Goal: Task Accomplishment & Management: Use online tool/utility

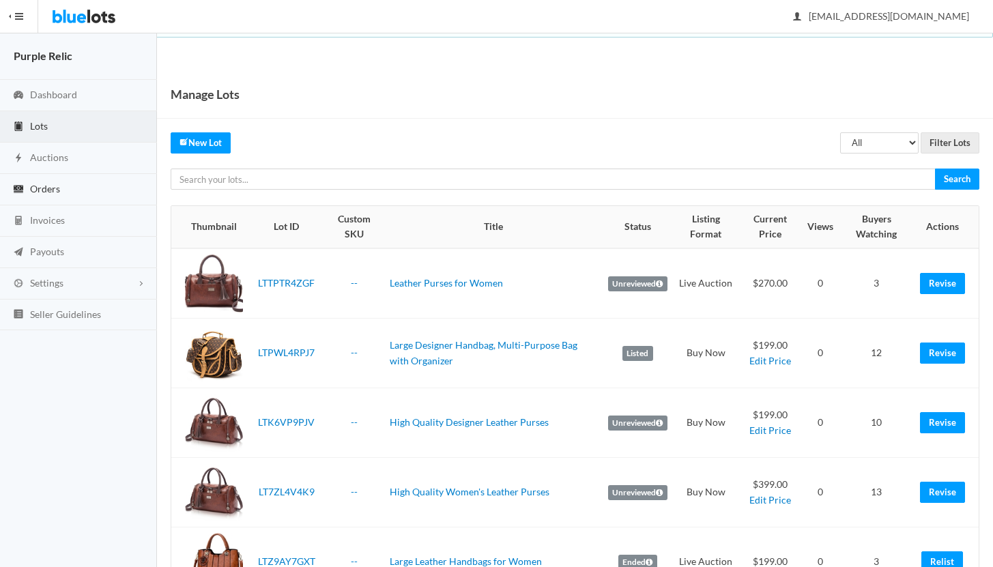
click at [43, 189] on span "Orders" at bounding box center [45, 189] width 30 height 12
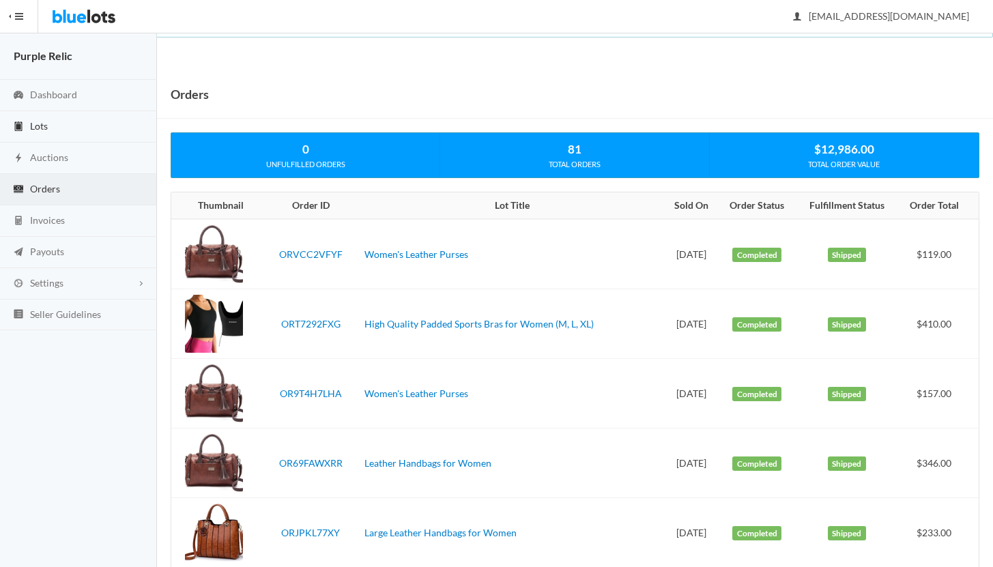
click at [50, 126] on link "Lots" at bounding box center [78, 126] width 157 height 31
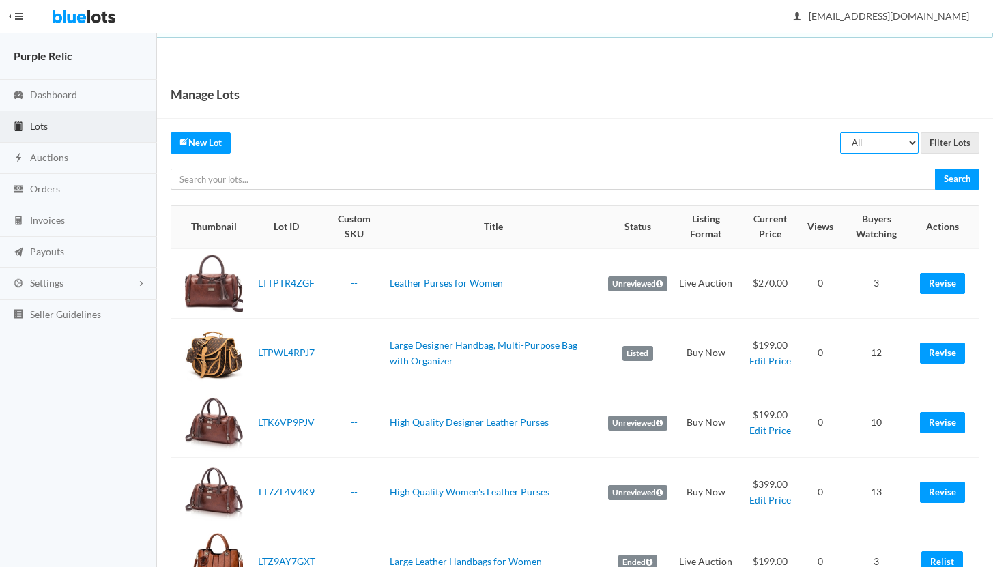
click at [868, 140] on select "All Draft Unreviewed Rejected Scheduled Listed Sold Ended" at bounding box center [879, 142] width 78 height 21
select select "ended"
click at [841, 132] on select "All Draft Unreviewed Rejected Scheduled Listed Sold Ended" at bounding box center [879, 142] width 78 height 21
click at [953, 139] on input "Filter Lots" at bounding box center [950, 142] width 59 height 21
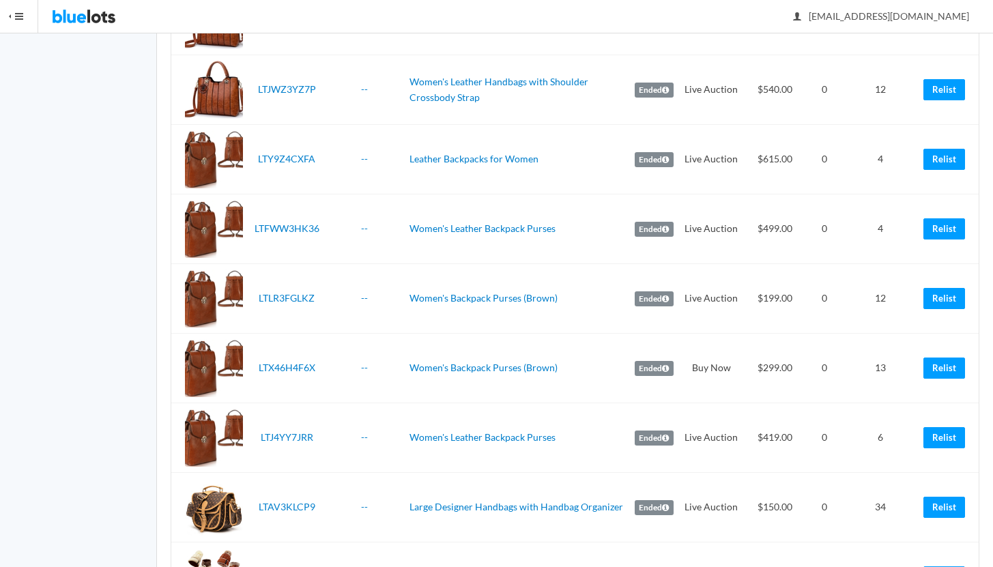
scroll to position [682, 0]
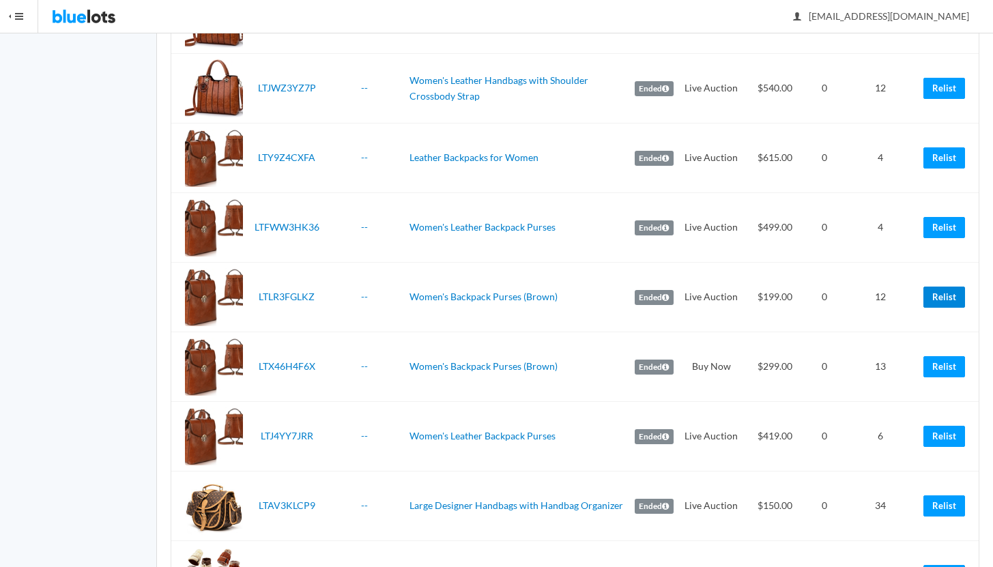
click at [947, 298] on link "Relist" at bounding box center [944, 297] width 42 height 21
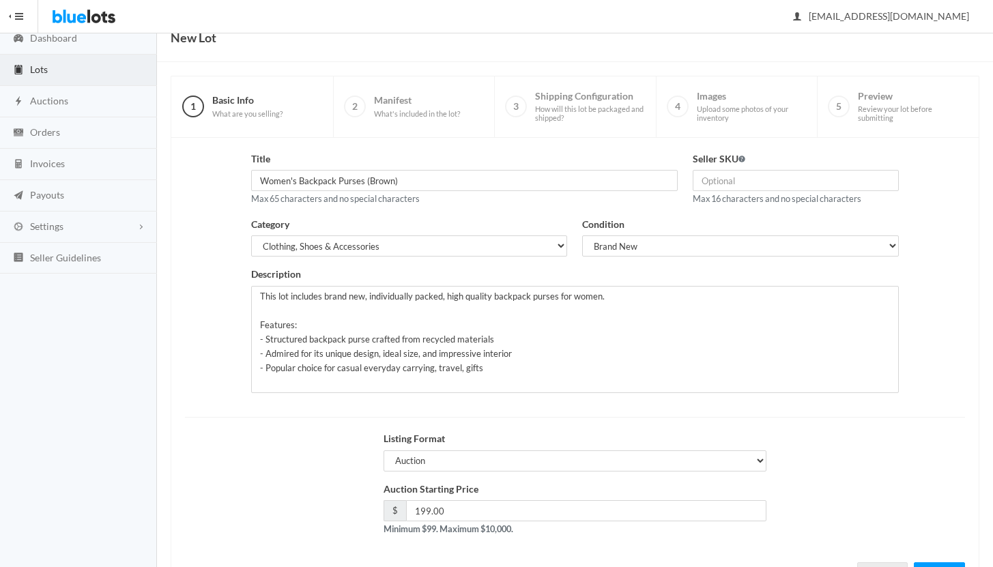
scroll to position [116, 0]
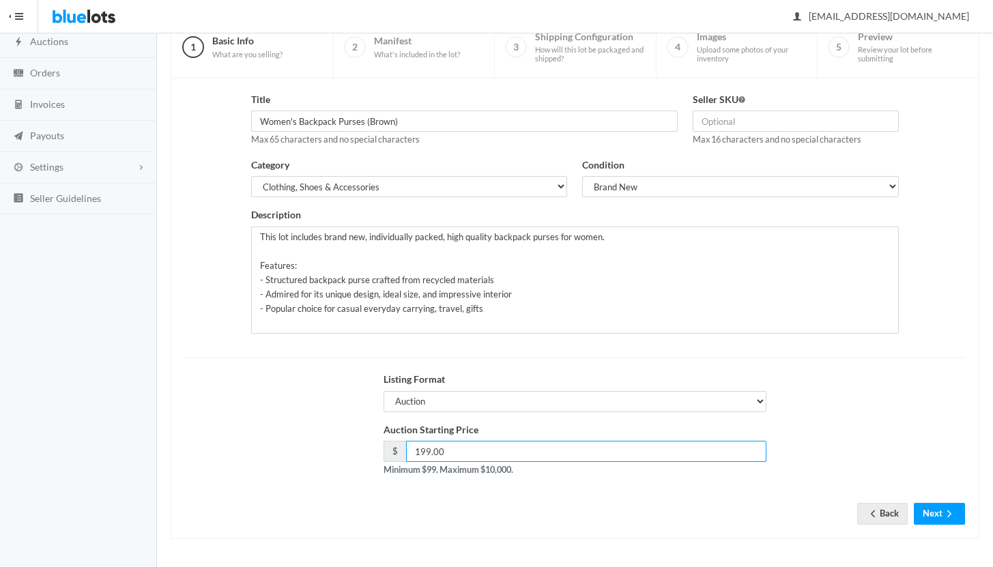
drag, startPoint x: 424, startPoint y: 451, endPoint x: 408, endPoint y: 450, distance: 16.4
click at [408, 450] on input "199.00" at bounding box center [586, 451] width 360 height 21
type input "209.00"
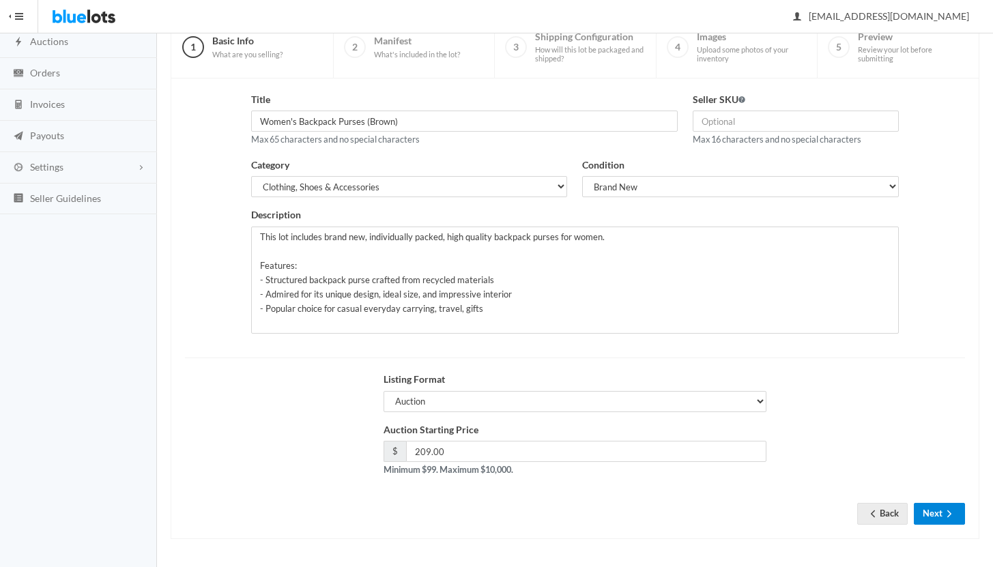
click at [939, 512] on button "Next" at bounding box center [939, 513] width 51 height 21
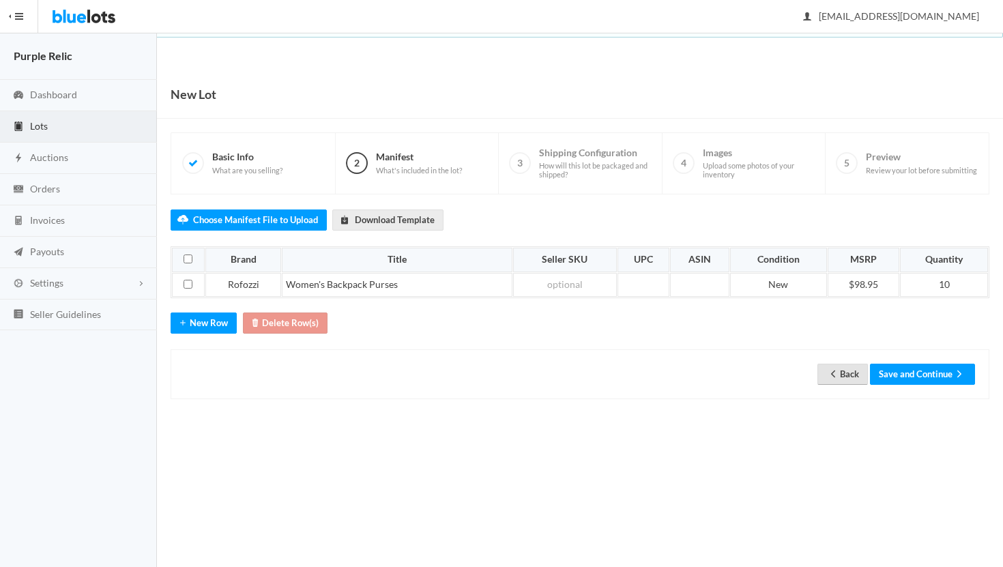
click at [833, 375] on icon "arrow back" at bounding box center [833, 374] width 14 height 11
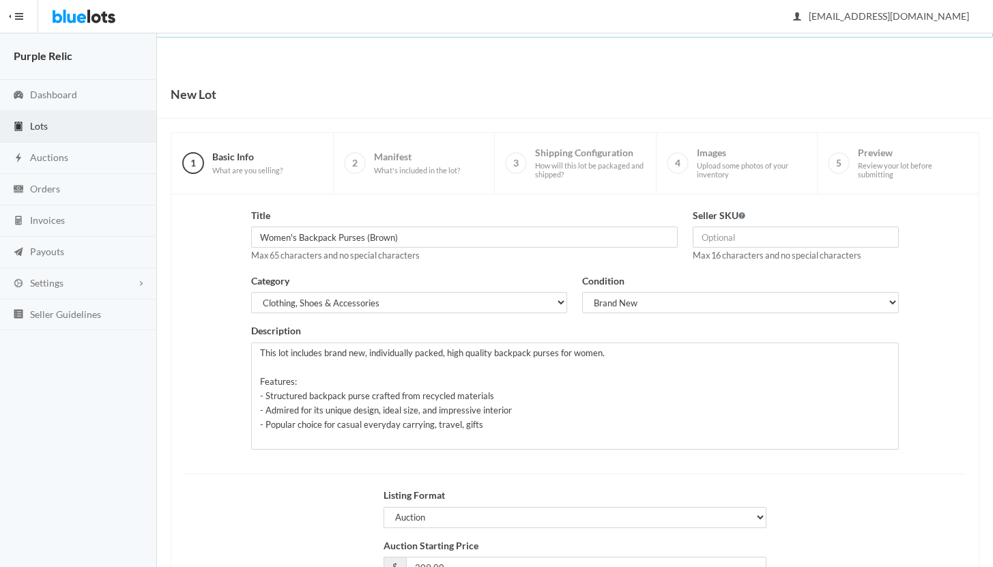
scroll to position [116, 0]
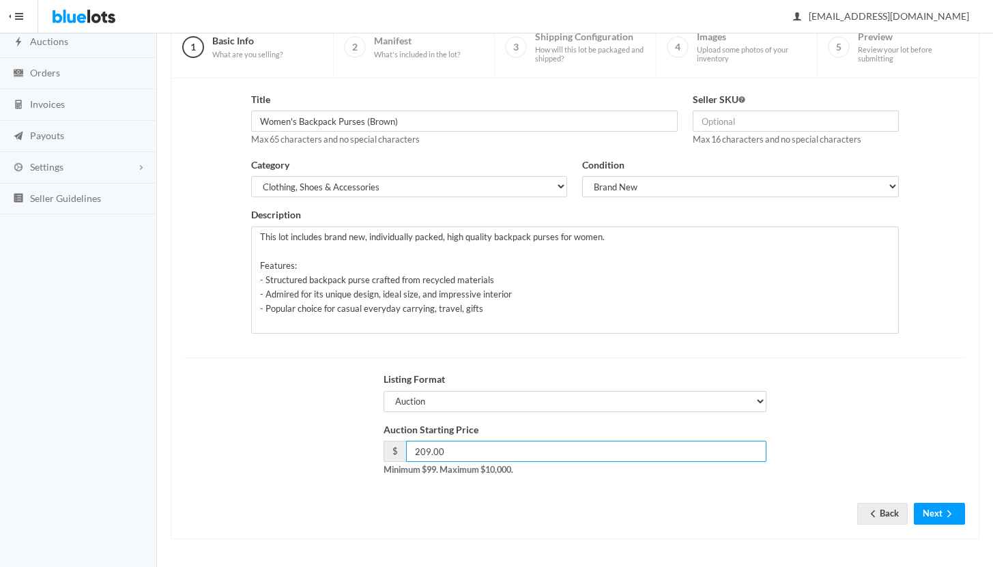
drag, startPoint x: 424, startPoint y: 450, endPoint x: 407, endPoint y: 450, distance: 17.1
click at [407, 450] on input "209.00" at bounding box center [586, 451] width 360 height 21
type input "199.00"
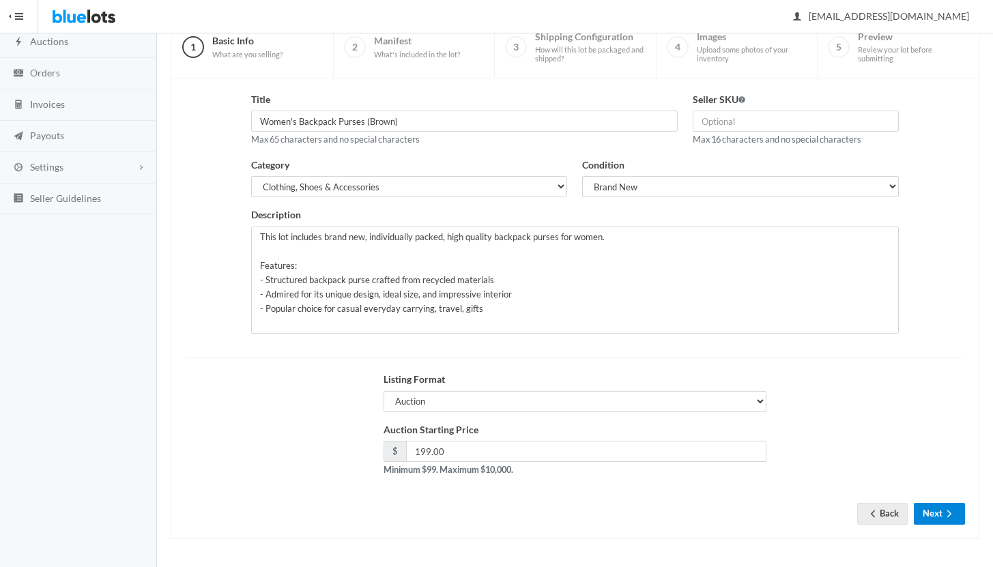
click at [924, 517] on button "Next" at bounding box center [939, 513] width 51 height 21
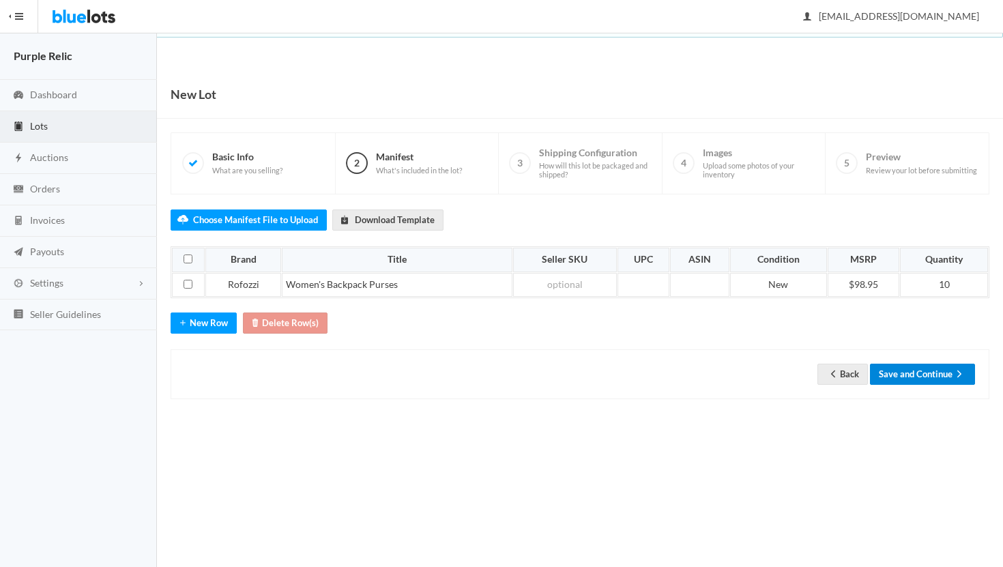
click at [929, 369] on button "Save and Continue" at bounding box center [922, 374] width 105 height 21
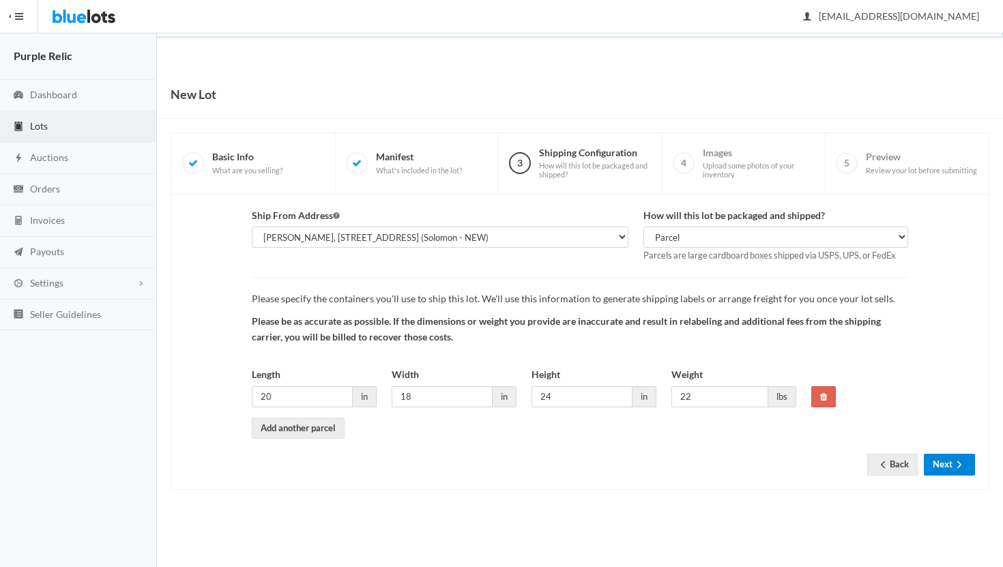
click at [940, 461] on button "Next" at bounding box center [949, 464] width 51 height 21
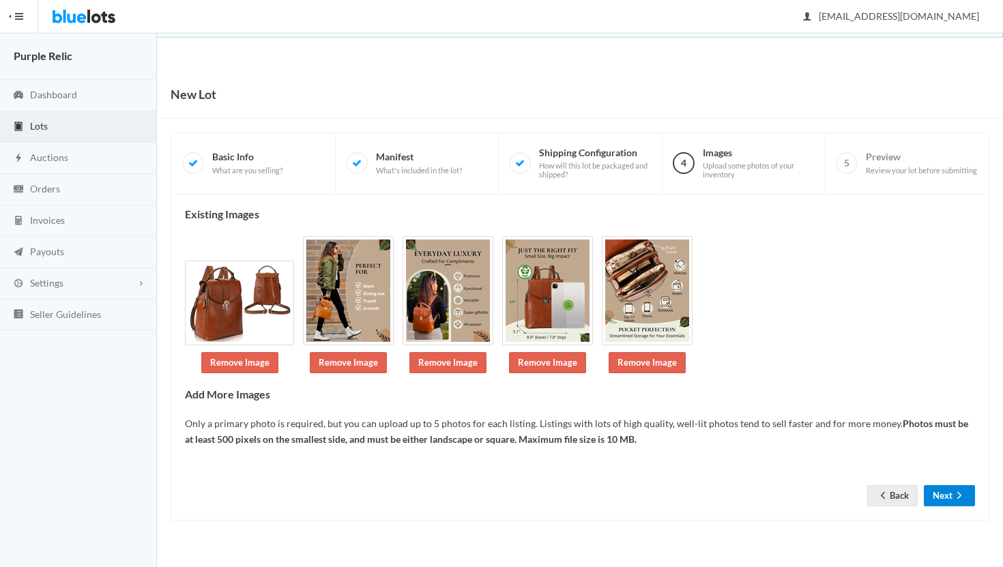
click at [950, 495] on button "Next" at bounding box center [949, 495] width 51 height 21
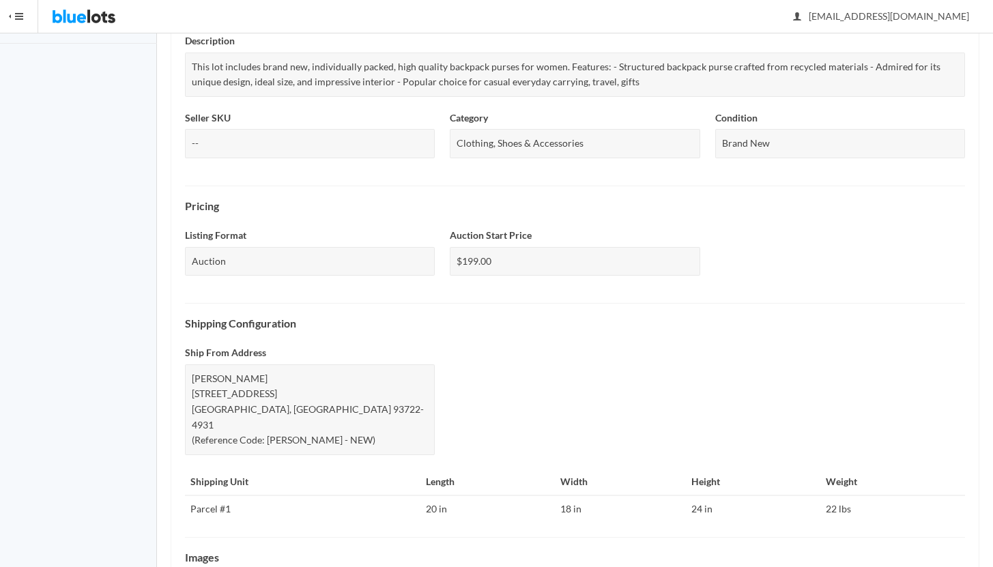
scroll to position [457, 0]
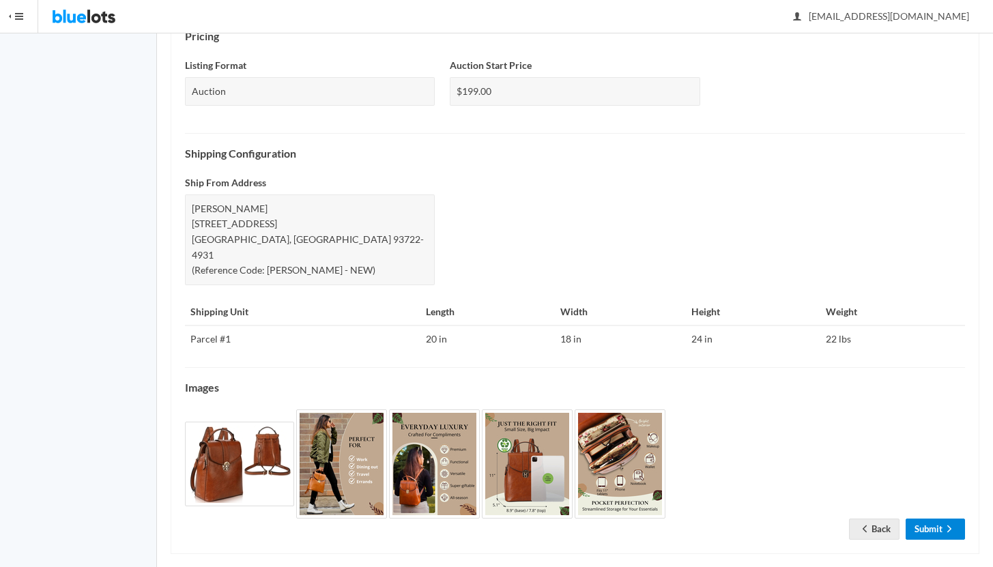
click at [944, 519] on link "Submit" at bounding box center [935, 529] width 59 height 21
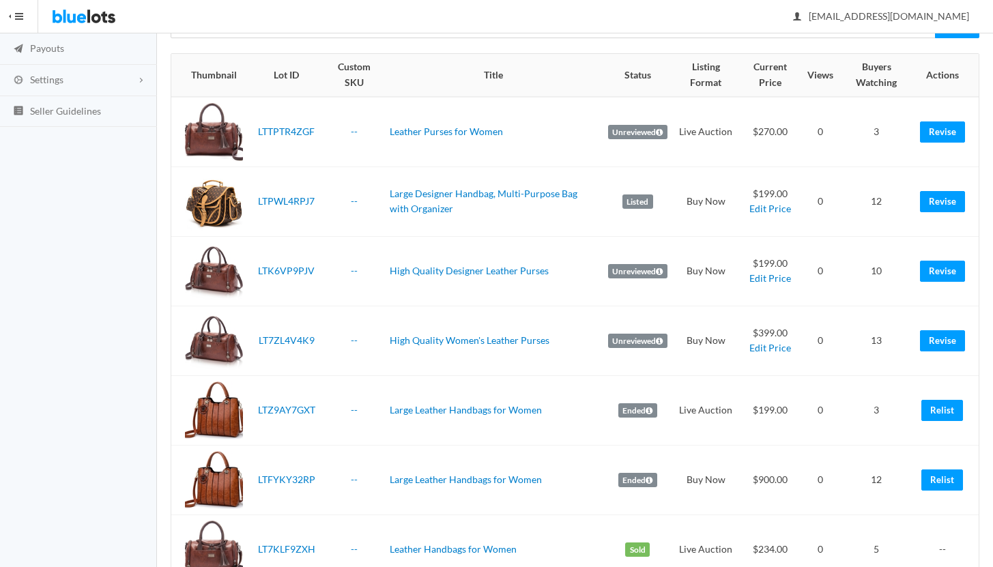
scroll to position [64, 0]
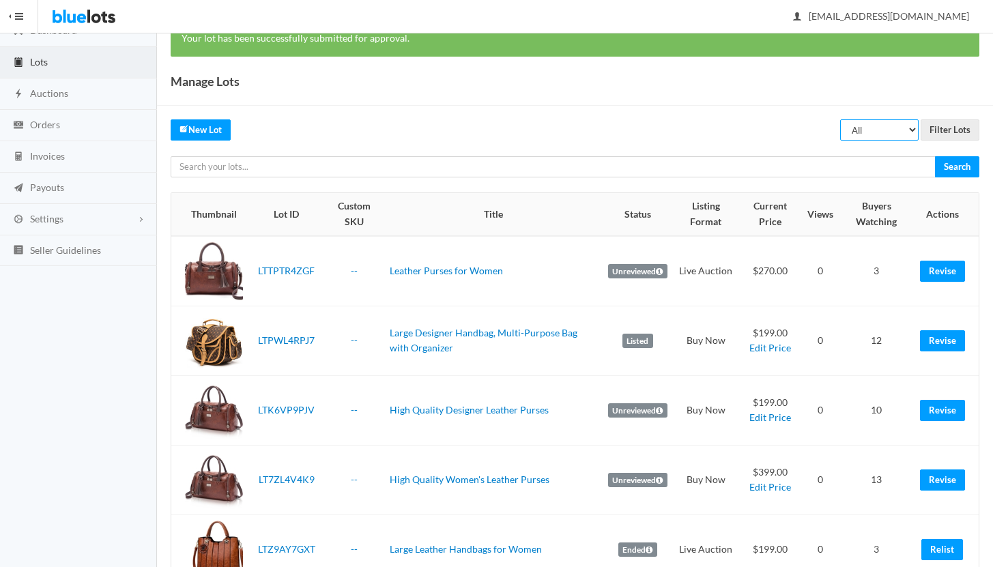
click at [864, 129] on select "All Draft Unreviewed Rejected Scheduled Listed Sold Ended" at bounding box center [879, 129] width 78 height 21
select select "ended"
click at [841, 119] on select "All Draft Unreviewed Rejected Scheduled Listed Sold Ended" at bounding box center [879, 129] width 78 height 21
click at [945, 133] on input "Filter Lots" at bounding box center [950, 129] width 59 height 21
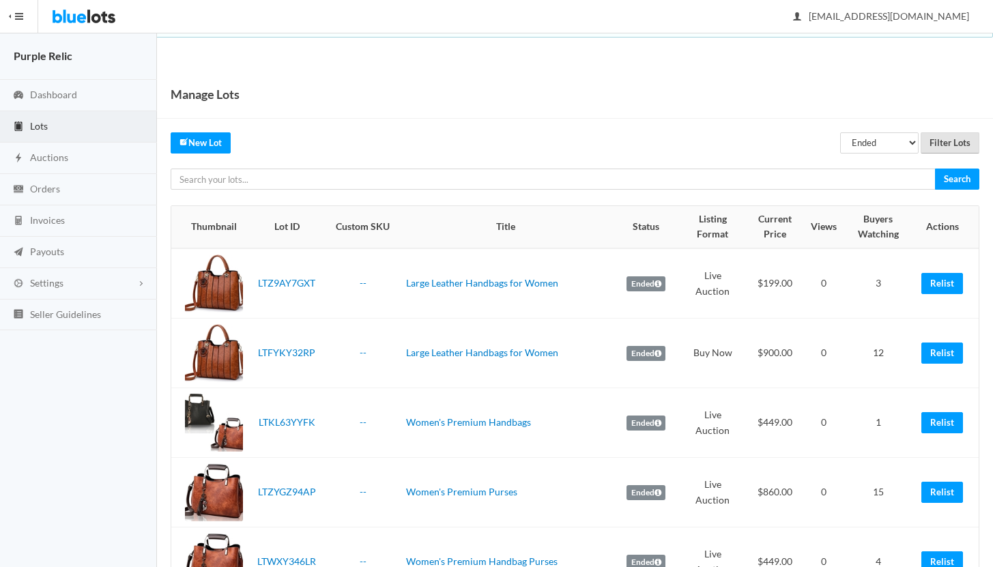
click at [939, 143] on input "Filter Lots" at bounding box center [950, 142] width 59 height 21
click at [882, 145] on select "All Draft Unreviewed Rejected Scheduled Listed Sold Ended" at bounding box center [879, 142] width 78 height 21
click at [841, 132] on select "All Draft Unreviewed Rejected Scheduled Listed Sold Ended" at bounding box center [879, 142] width 78 height 21
click at [939, 142] on input "Filter Lots" at bounding box center [950, 142] width 59 height 21
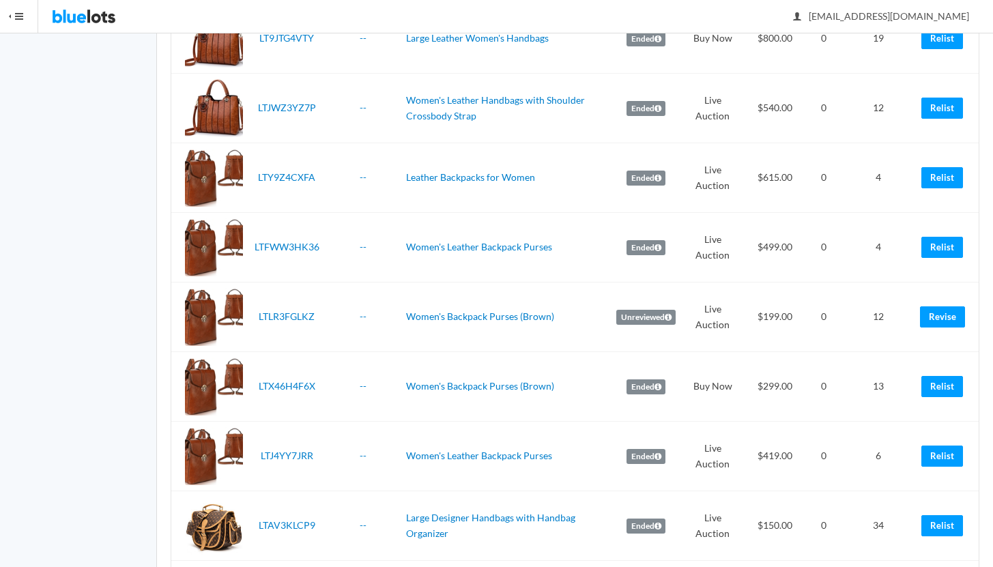
scroll to position [825, 0]
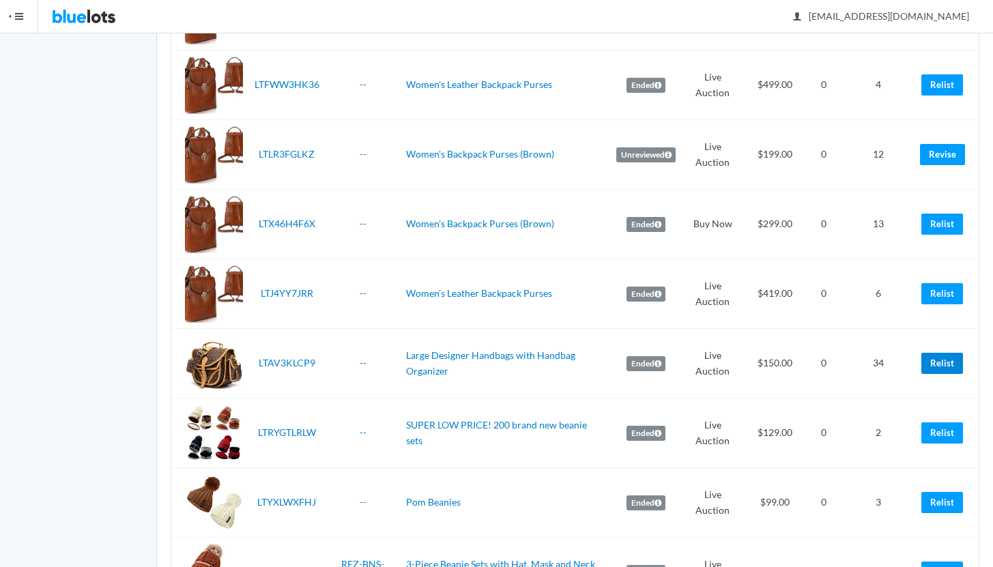
click at [941, 360] on link "Relist" at bounding box center [942, 363] width 42 height 21
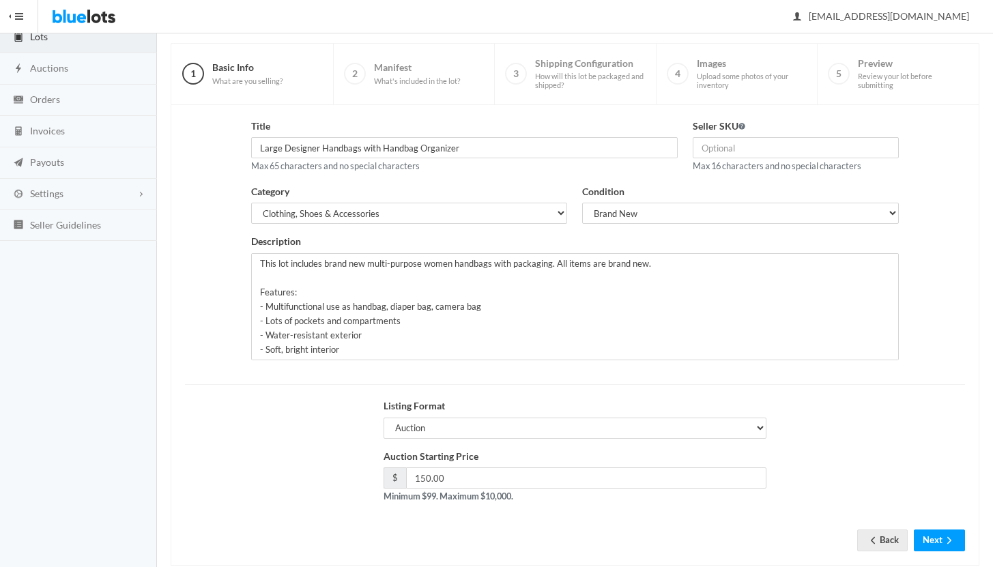
scroll to position [116, 0]
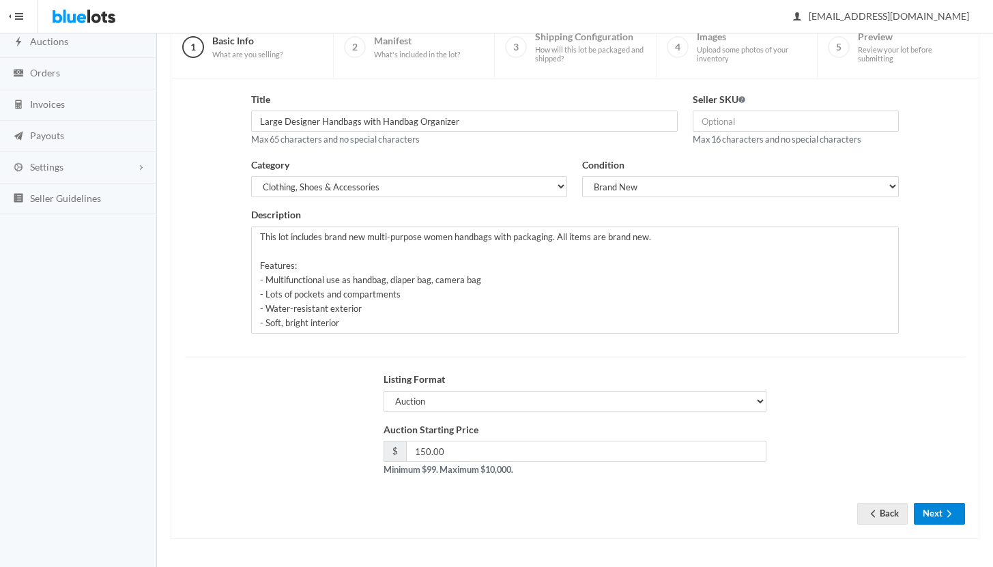
click at [927, 510] on button "Next" at bounding box center [939, 513] width 51 height 21
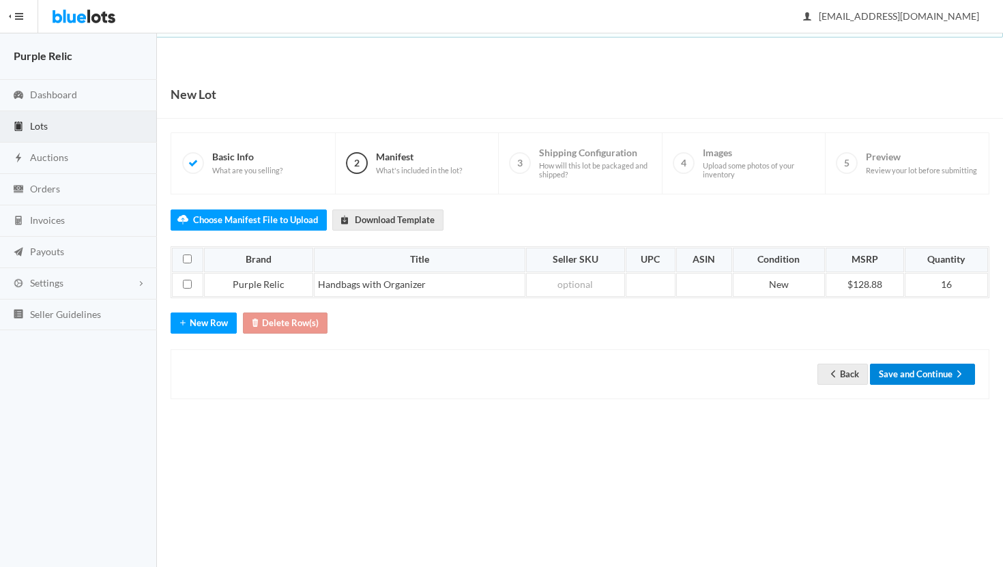
click at [916, 375] on button "Save and Continue" at bounding box center [922, 374] width 105 height 21
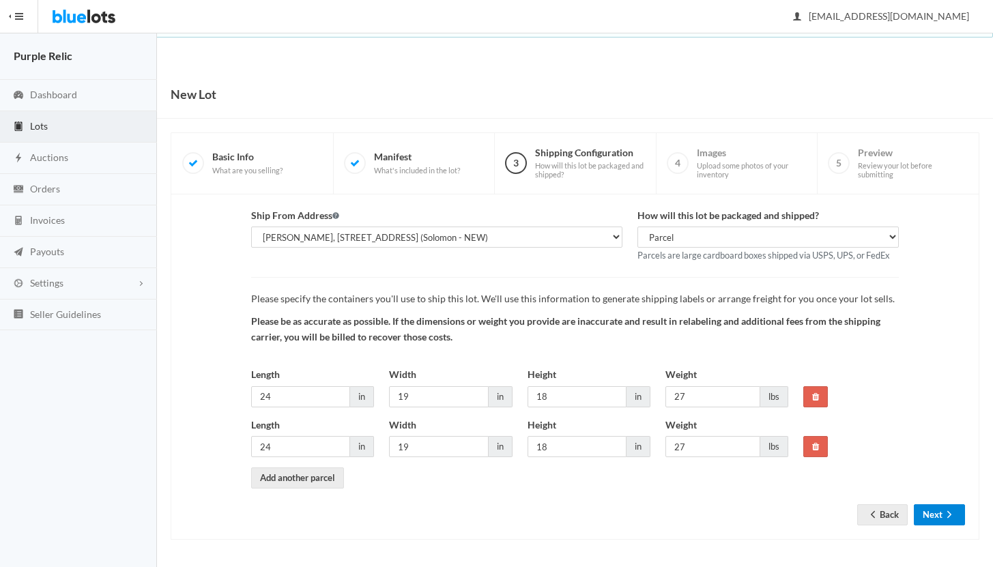
click at [928, 506] on button "Next" at bounding box center [939, 514] width 51 height 21
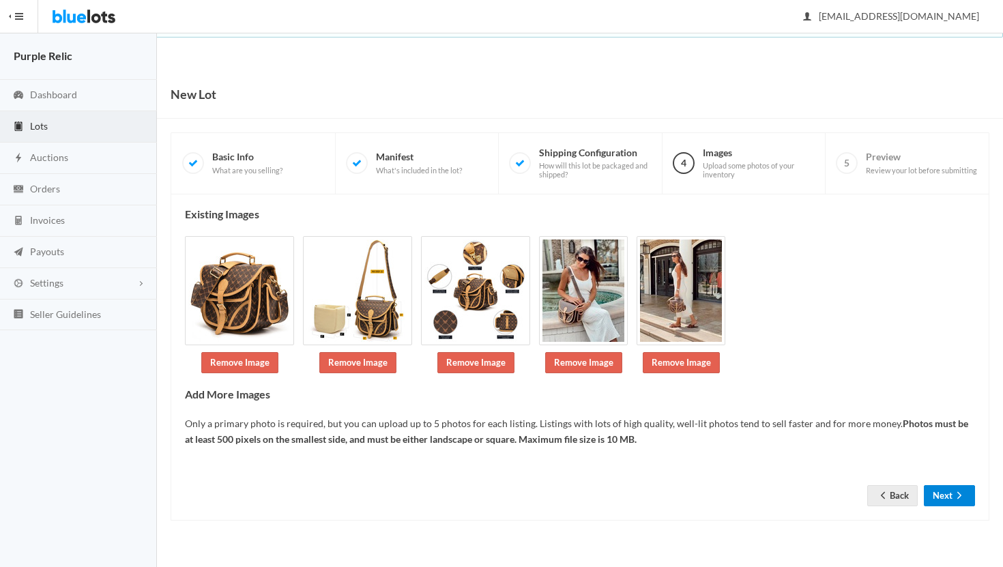
click at [943, 493] on button "Next" at bounding box center [949, 495] width 51 height 21
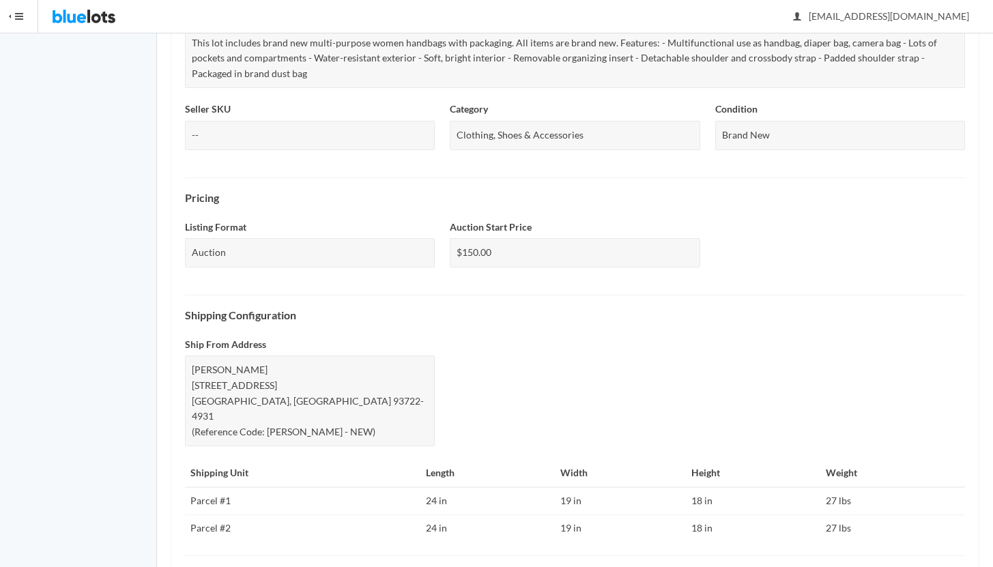
scroll to position [499, 0]
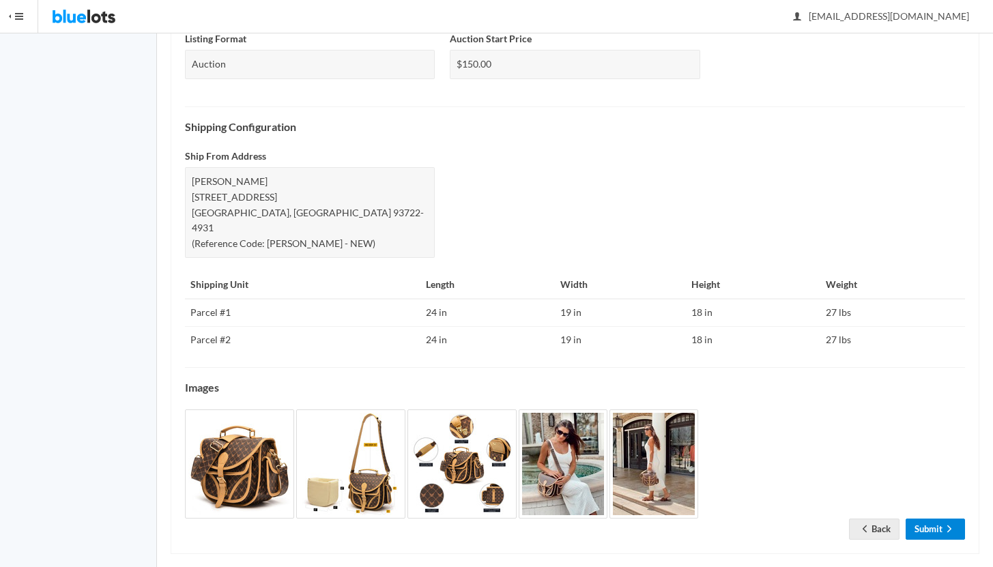
click at [935, 519] on link "Submit" at bounding box center [935, 529] width 59 height 21
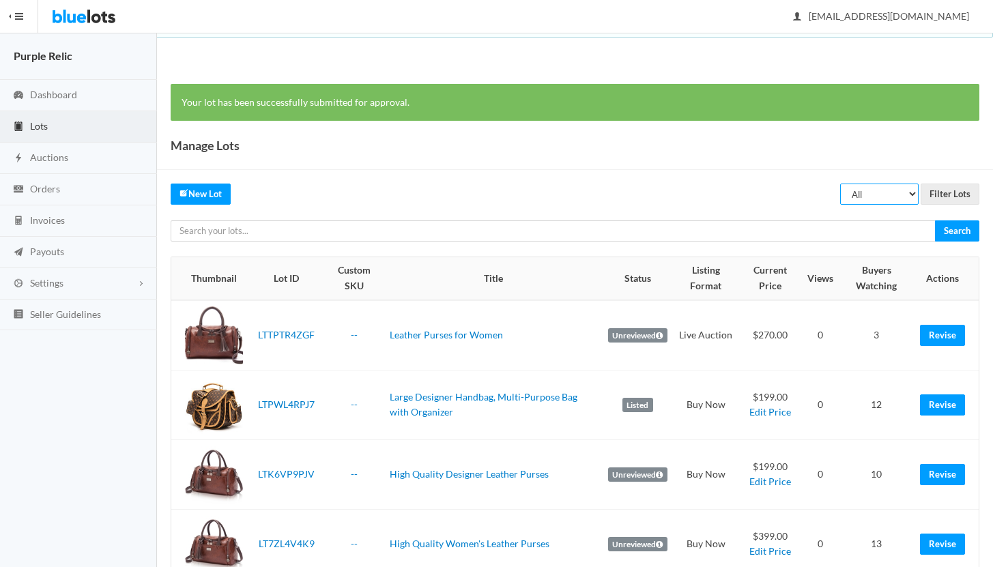
click at [869, 196] on select "All Draft Unreviewed Rejected Scheduled Listed Sold Ended" at bounding box center [879, 194] width 78 height 21
select select "ended"
click at [841, 184] on select "All Draft Unreviewed Rejected Scheduled Listed Sold Ended" at bounding box center [879, 194] width 78 height 21
click at [935, 191] on input "Filter Lots" at bounding box center [950, 194] width 59 height 21
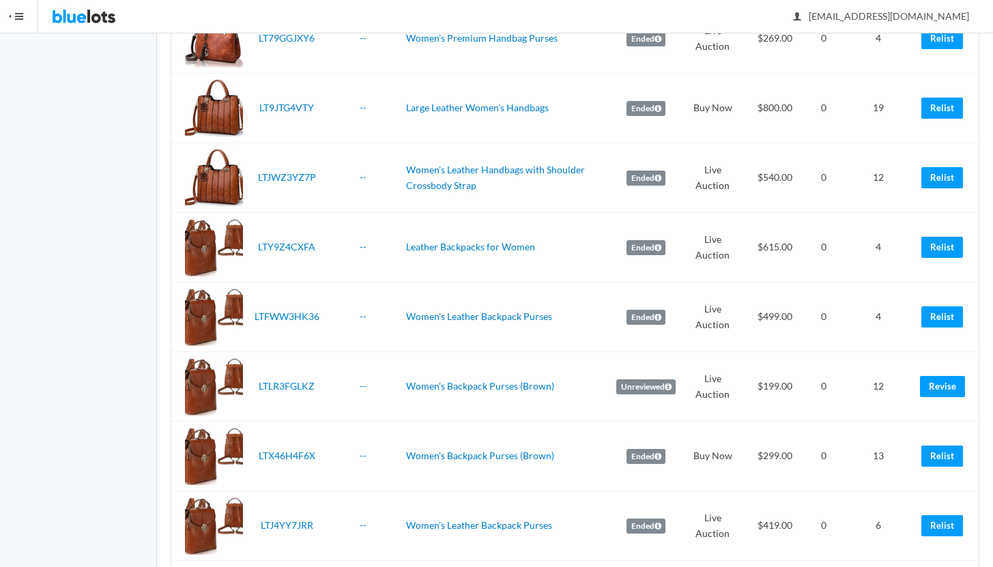
scroll to position [664, 0]
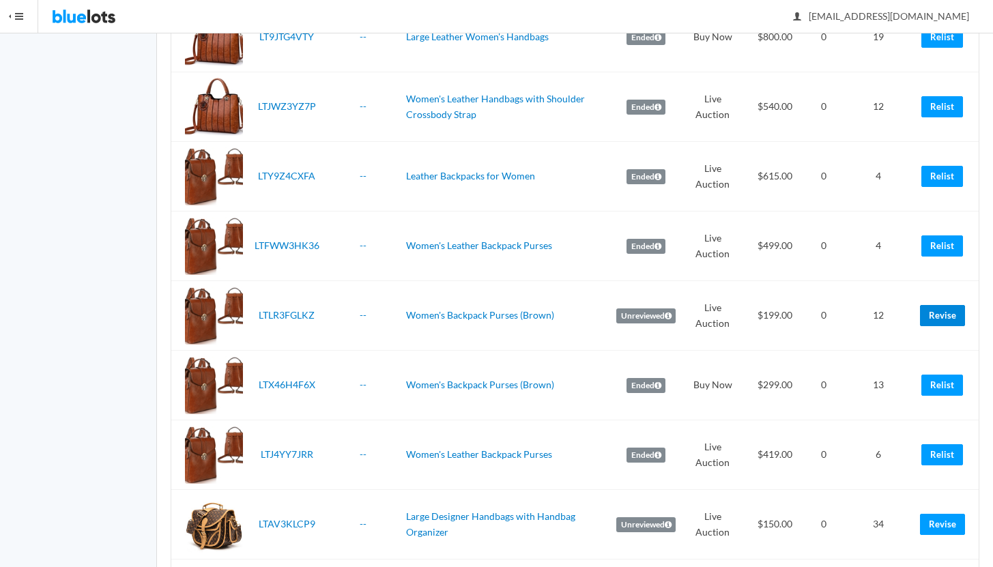
click at [944, 316] on link "Revise" at bounding box center [942, 315] width 45 height 21
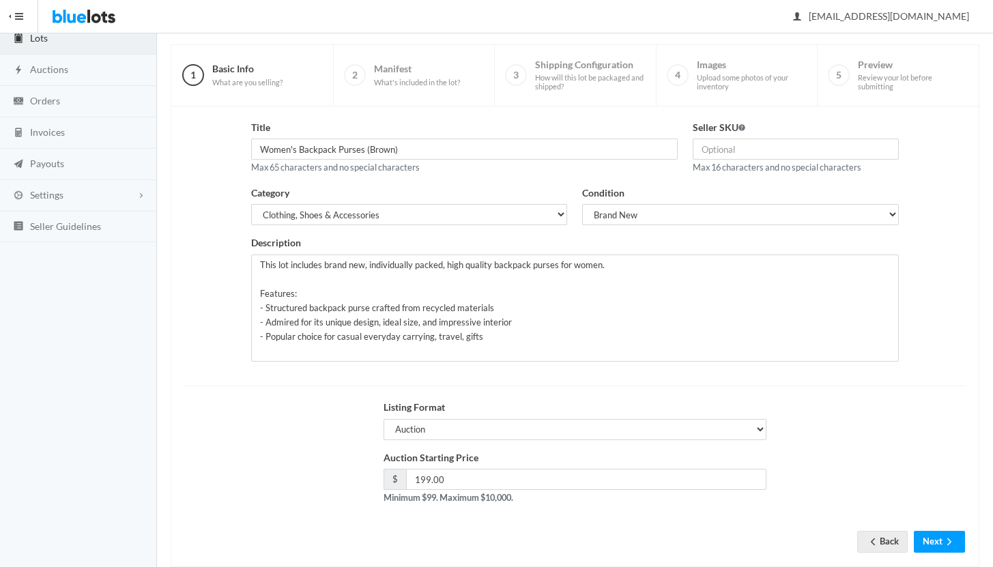
scroll to position [116, 0]
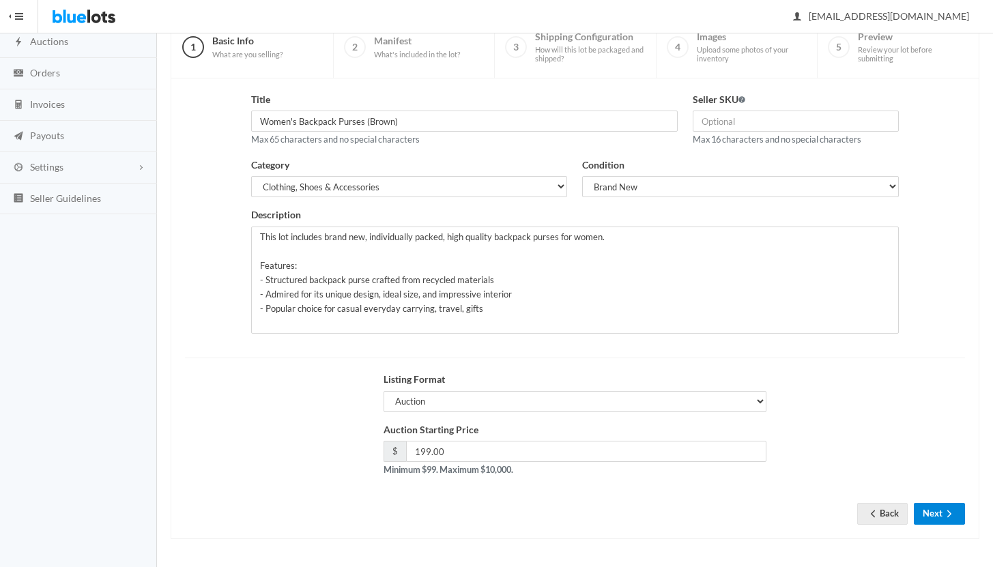
click at [934, 516] on button "Next" at bounding box center [939, 513] width 51 height 21
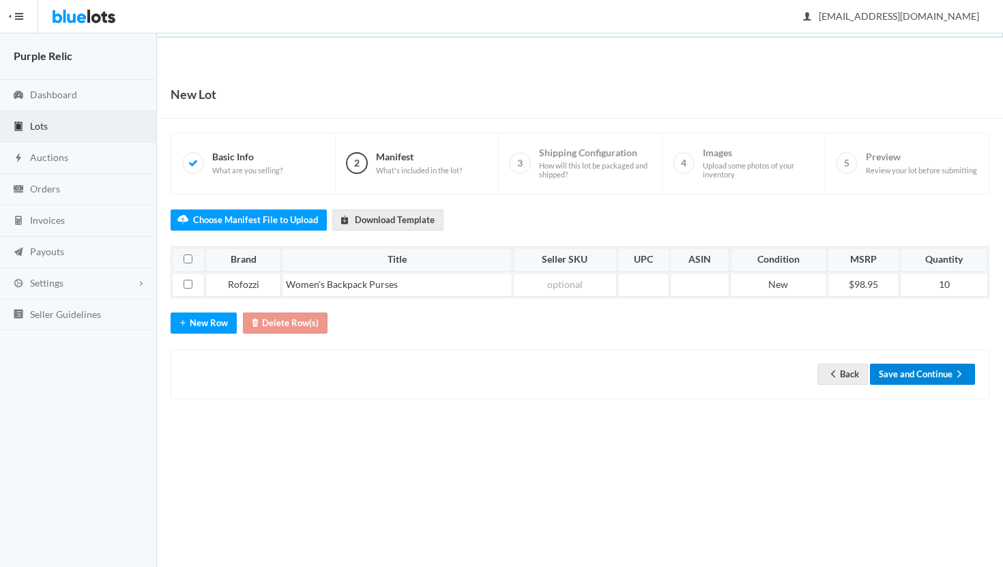
click at [936, 375] on button "Save and Continue" at bounding box center [922, 374] width 105 height 21
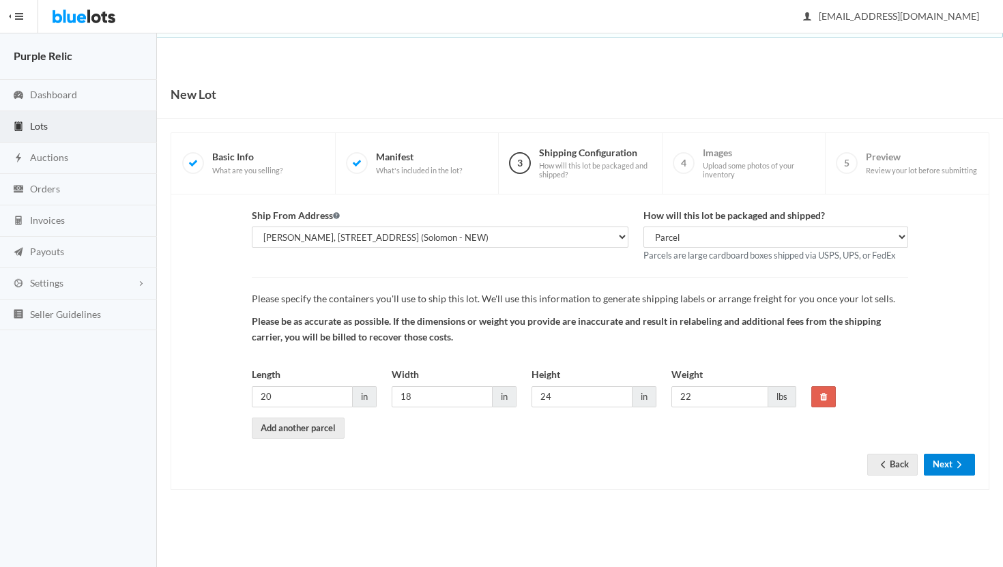
click at [948, 465] on button "Next" at bounding box center [949, 464] width 51 height 21
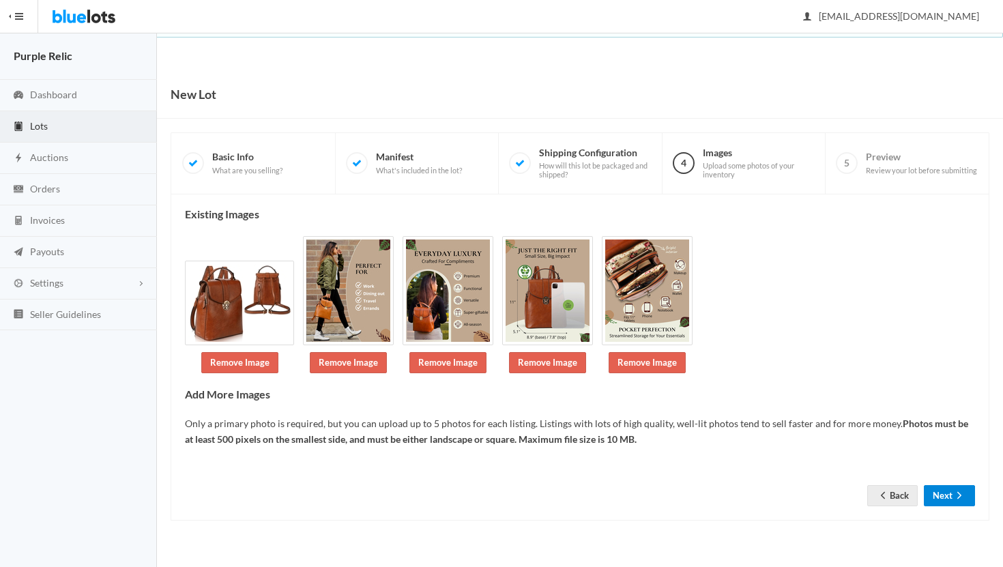
click at [947, 495] on button "Next" at bounding box center [949, 495] width 51 height 21
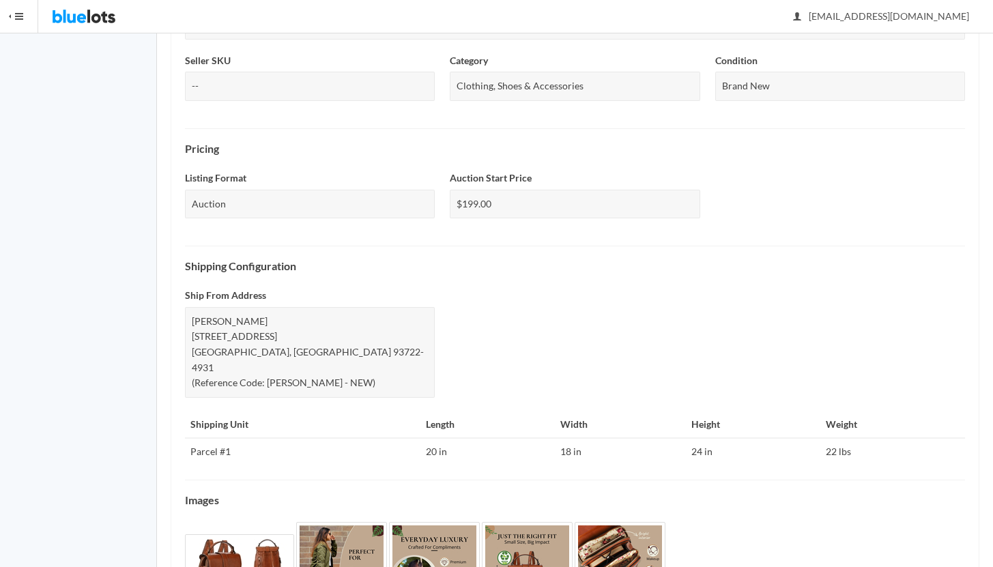
scroll to position [457, 0]
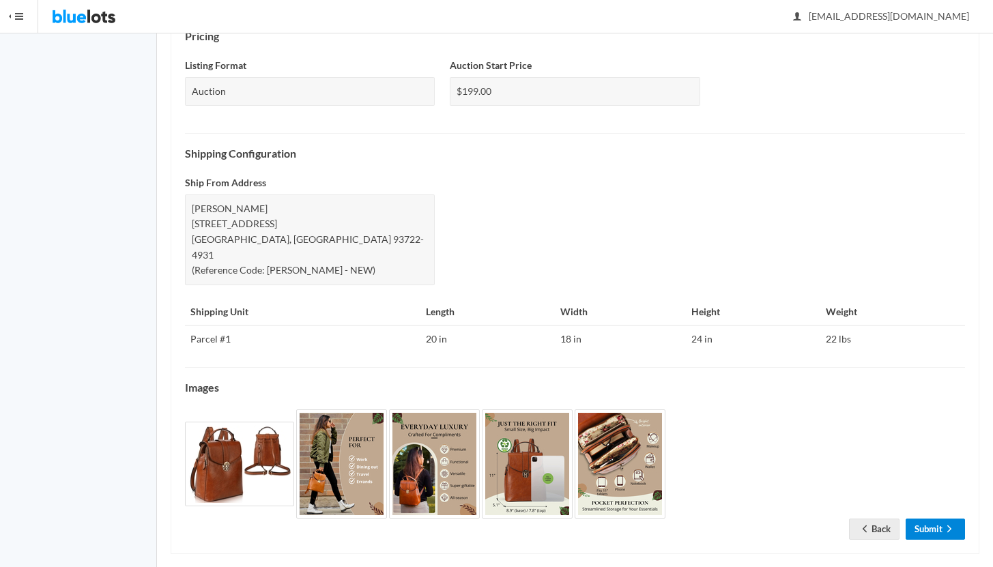
click at [942, 523] on icon "arrow forward" at bounding box center [949, 528] width 14 height 11
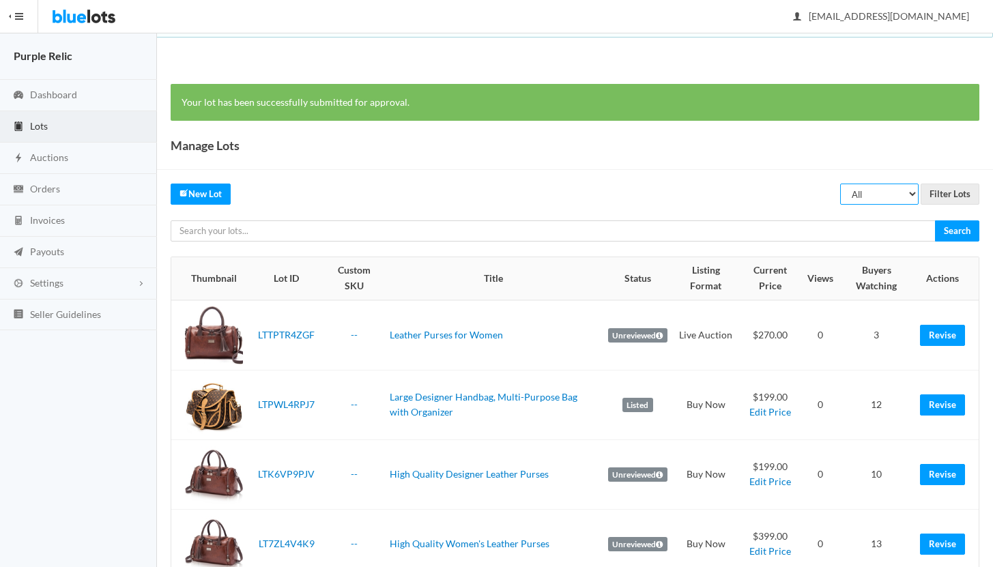
click at [882, 193] on select "All Draft Unreviewed Rejected Scheduled Listed Sold Ended" at bounding box center [879, 194] width 78 height 21
select select "ended"
click at [841, 184] on select "All Draft Unreviewed Rejected Scheduled Listed Sold Ended" at bounding box center [879, 194] width 78 height 21
click at [950, 191] on input "Filter Lots" at bounding box center [950, 194] width 59 height 21
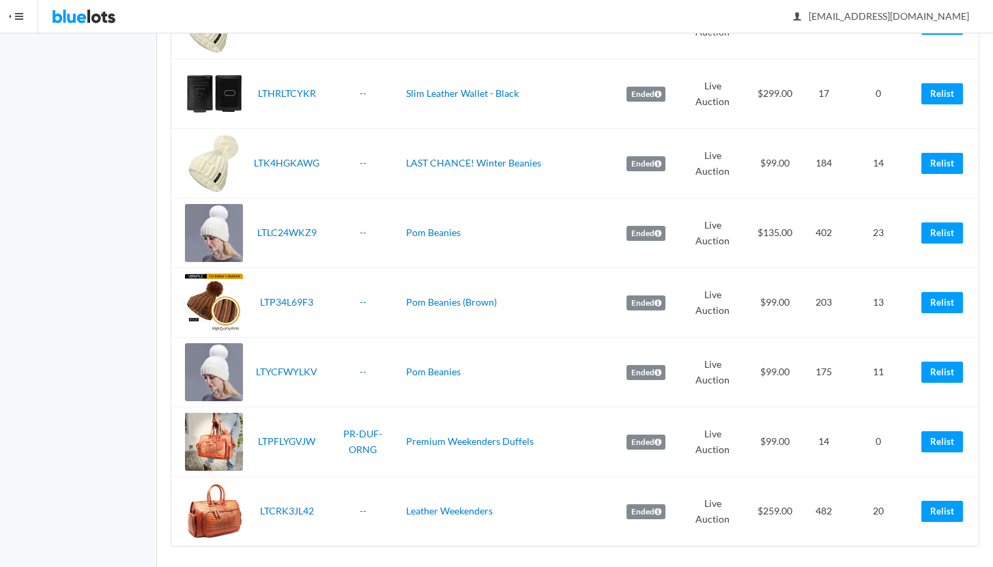
scroll to position [2118, 0]
